Goal: Task Accomplishment & Management: Use online tool/utility

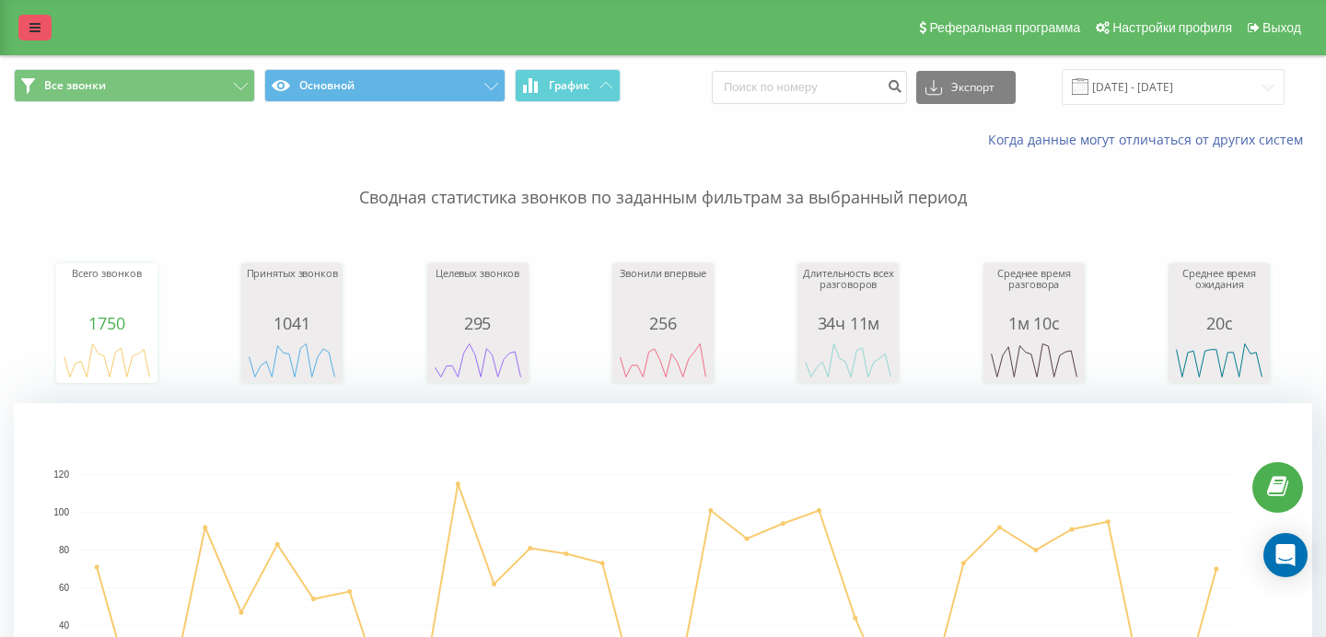
click at [36, 29] on icon at bounding box center [34, 27] width 11 height 13
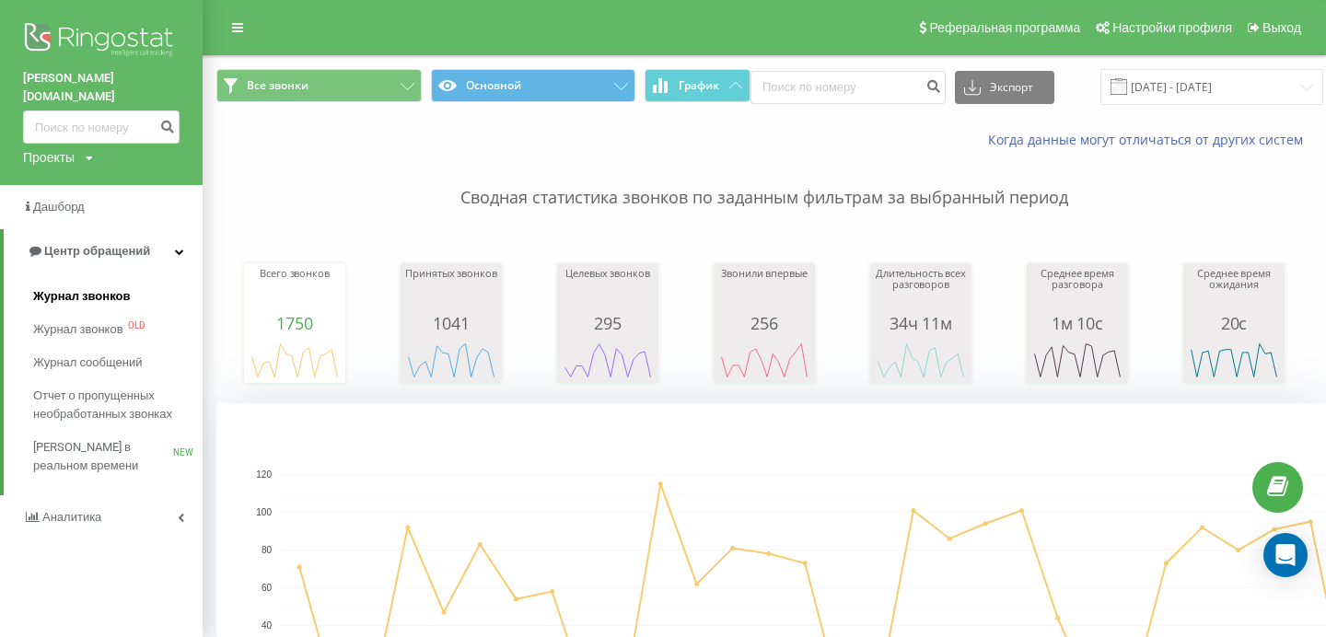
click at [77, 287] on span "Журнал звонков" at bounding box center [81, 296] width 97 height 18
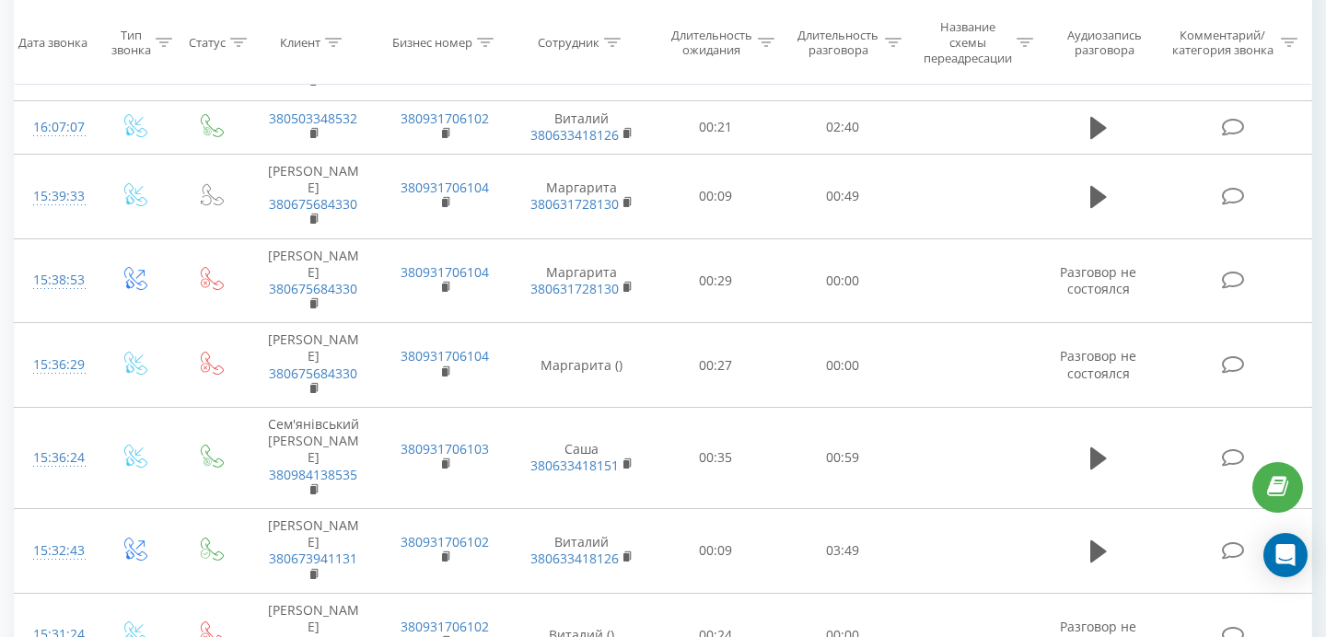
scroll to position [2368, 0]
